Goal: Transaction & Acquisition: Purchase product/service

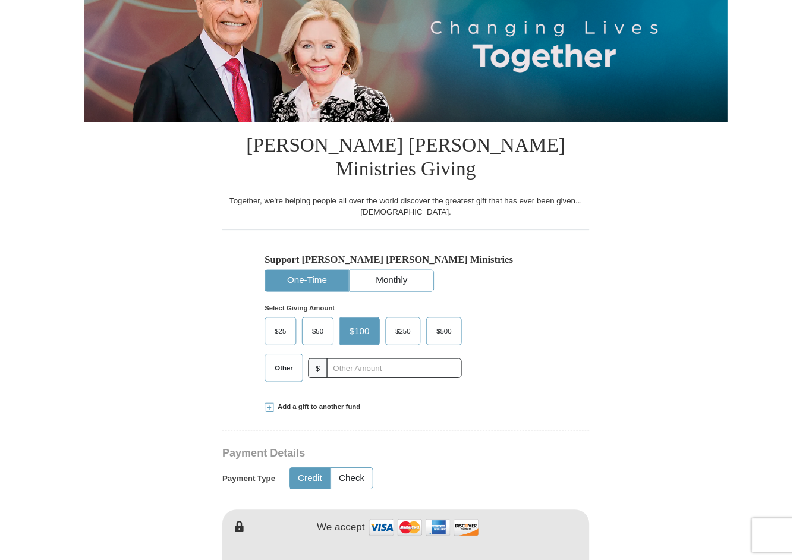
scroll to position [170, 0]
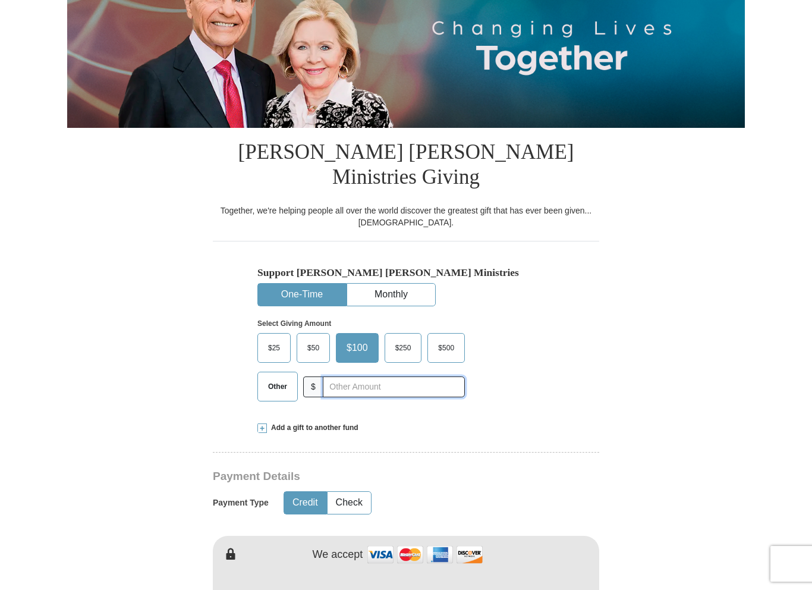
click at [376, 376] on input "text" at bounding box center [394, 386] width 142 height 21
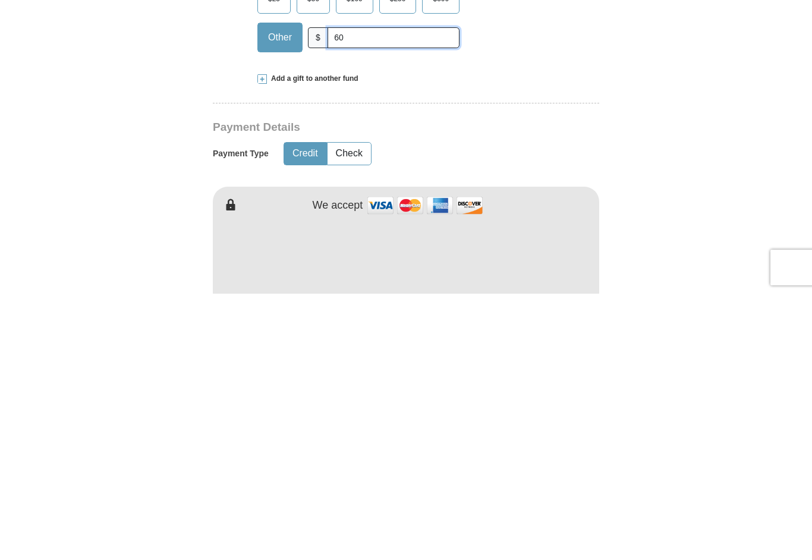
scroll to position [253, 0]
type input "60"
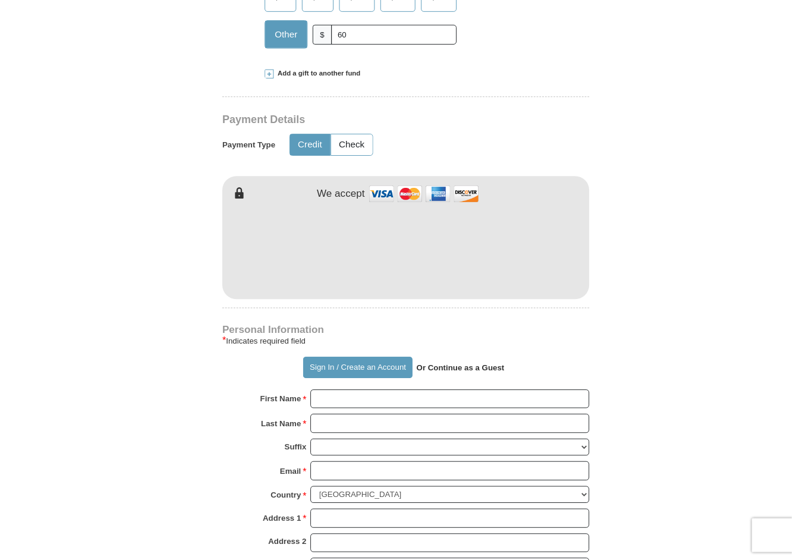
scroll to position [519, 0]
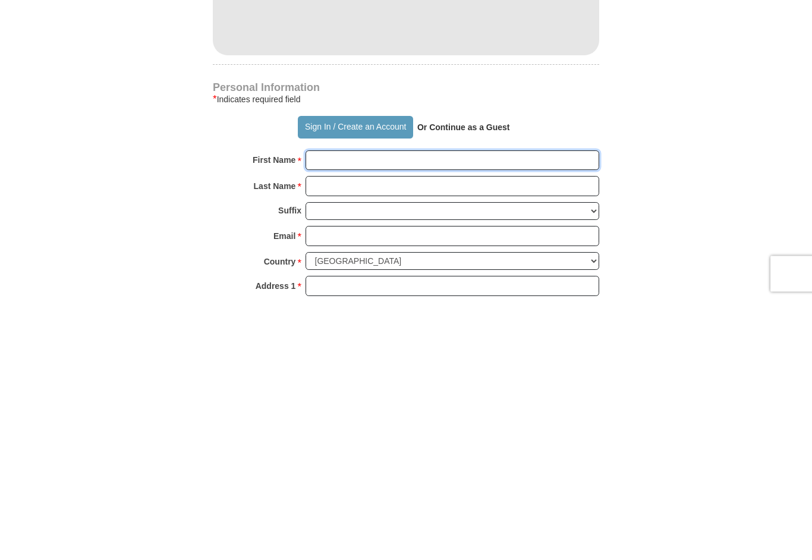
click at [446, 411] on input "First Name *" at bounding box center [452, 421] width 294 height 20
type input "[PERSON_NAME]"
click at [418, 436] on input "Last Name *" at bounding box center [452, 446] width 294 height 20
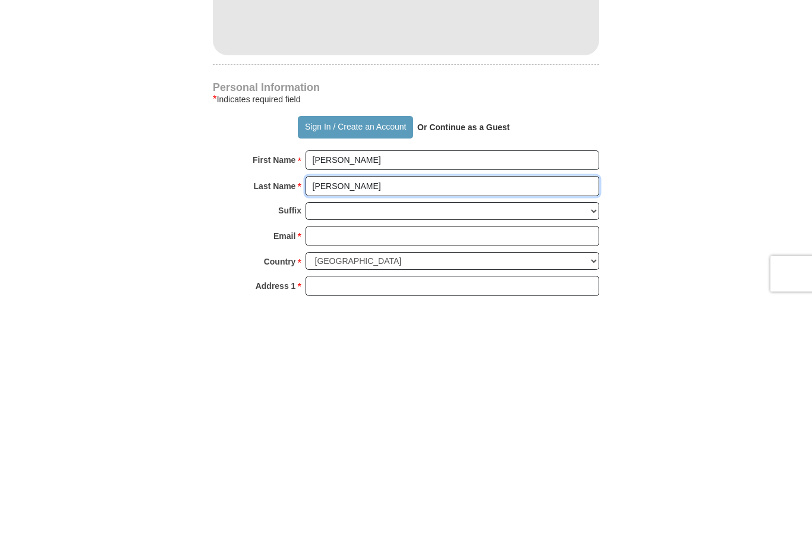
type input "[PERSON_NAME]"
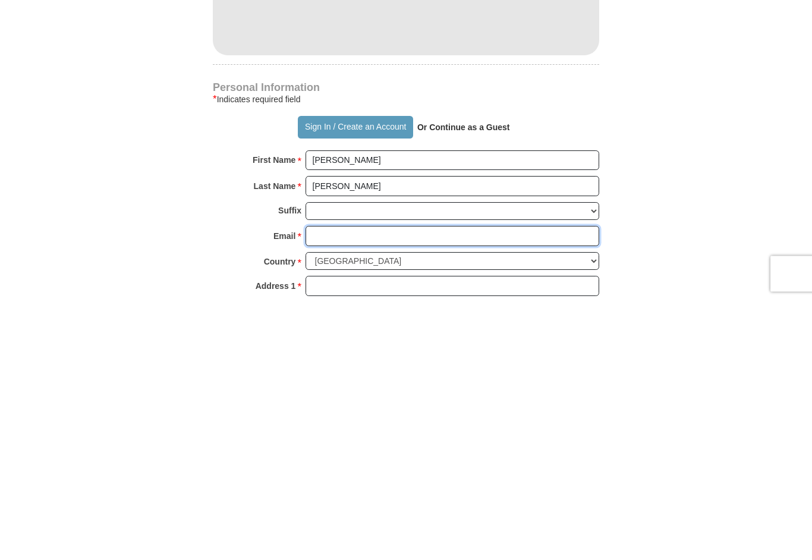
click at [439, 486] on input "Email *" at bounding box center [452, 496] width 294 height 20
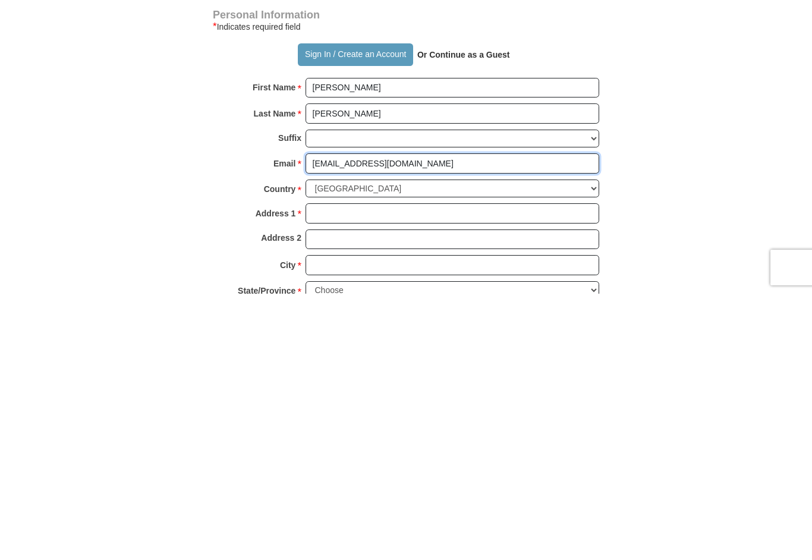
scroll to position [587, 0]
type input "[EMAIL_ADDRESS][DOMAIN_NAME]"
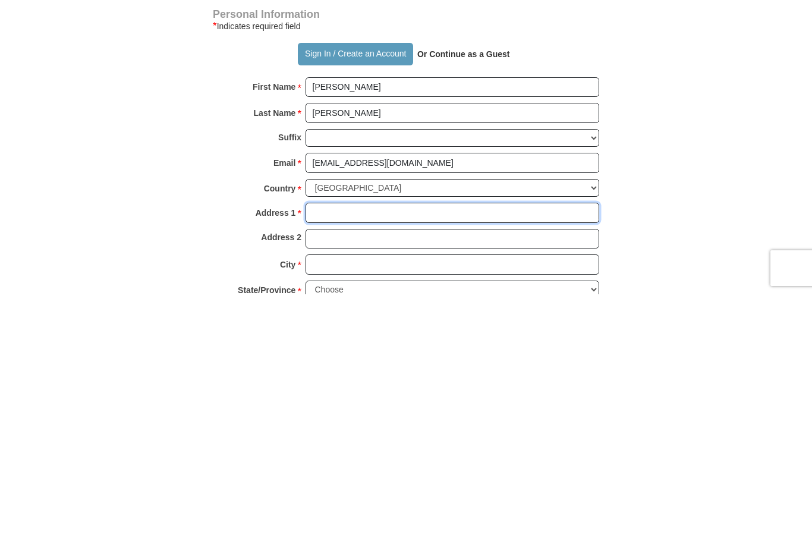
click at [442, 468] on input "Address 1 *" at bounding box center [452, 478] width 294 height 20
type input "[STREET_ADDRESS]"
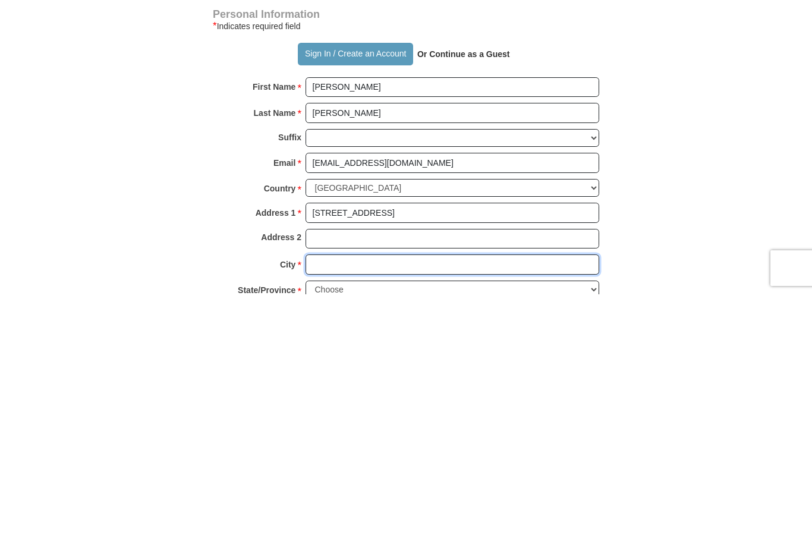
click at [432, 508] on input "City *" at bounding box center [452, 530] width 294 height 20
type input "Guilderland"
click at [593, 508] on select "Choose [US_STATE] [US_STATE] [US_STATE] [US_STATE] [US_STATE] Armed Forces Amer…" at bounding box center [452, 555] width 294 height 18
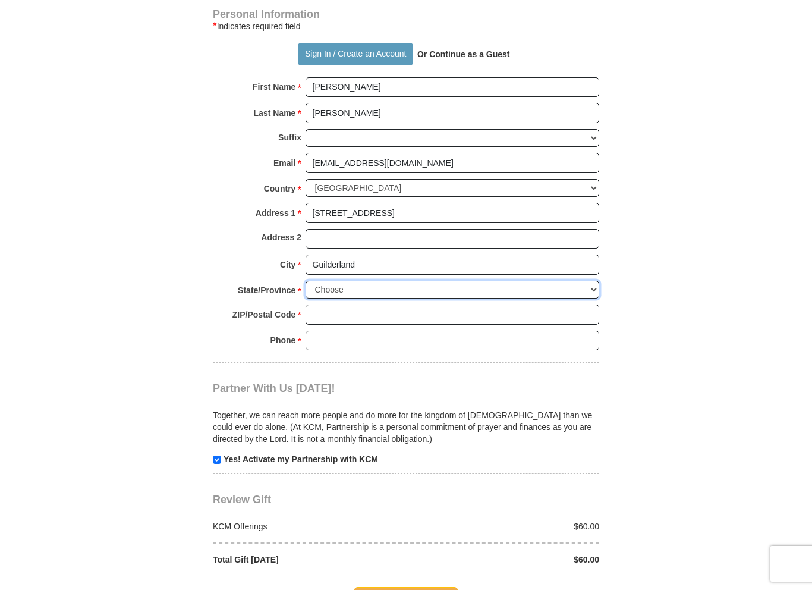
select select "NY"
click at [464, 304] on input "ZIP/Postal Code *" at bounding box center [452, 314] width 294 height 20
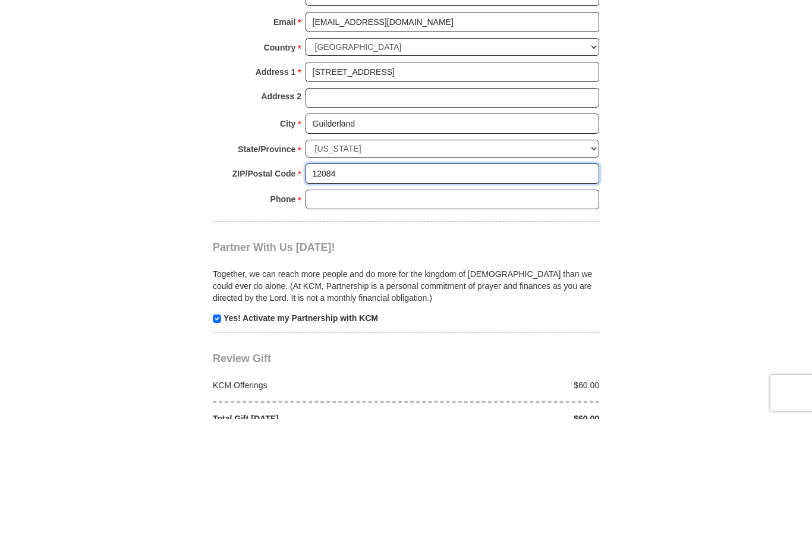
type input "12084"
click at [448, 330] on input "Phone * *" at bounding box center [452, 340] width 294 height 20
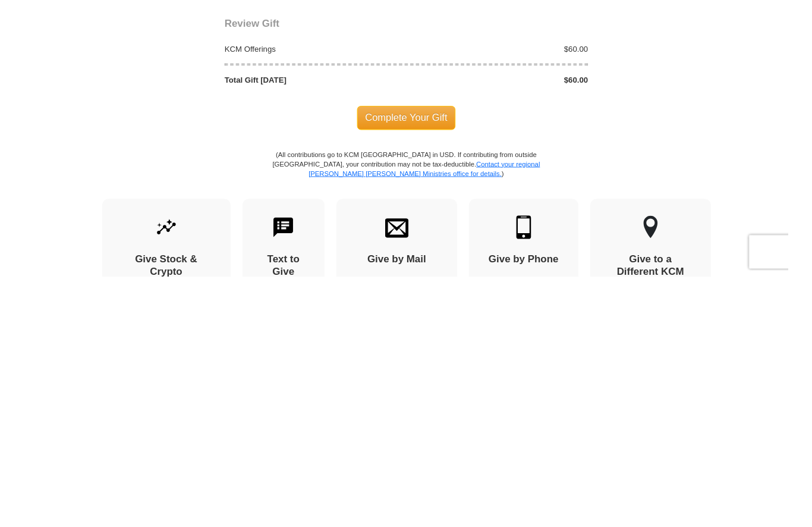
scroll to position [1068, 0]
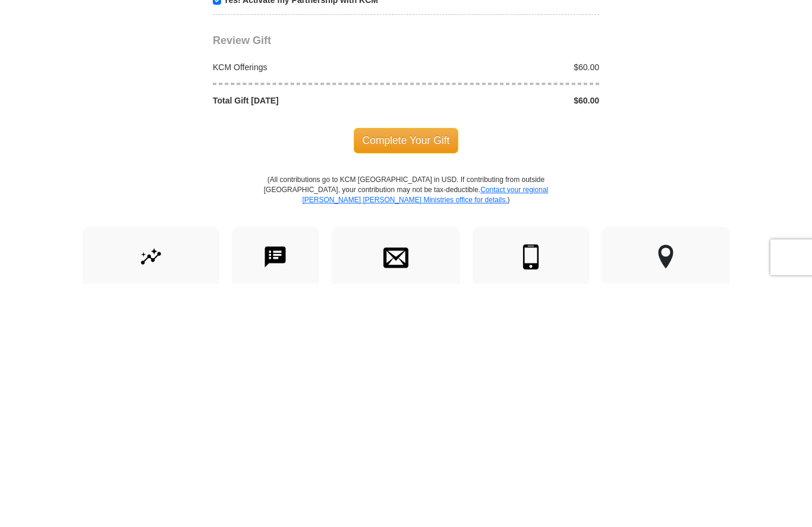
type input "5183909034"
click at [404, 371] on span "Complete Your Gift" at bounding box center [406, 383] width 105 height 25
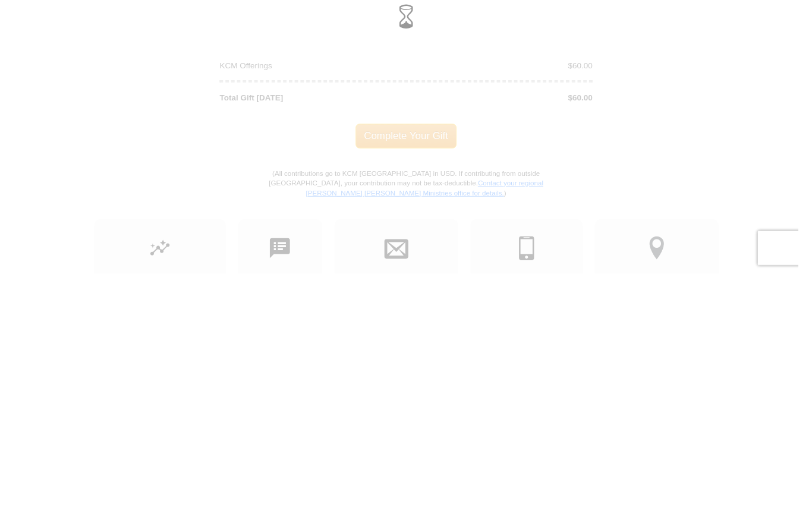
scroll to position [1312, 0]
